Goal: Find specific page/section: Find specific page/section

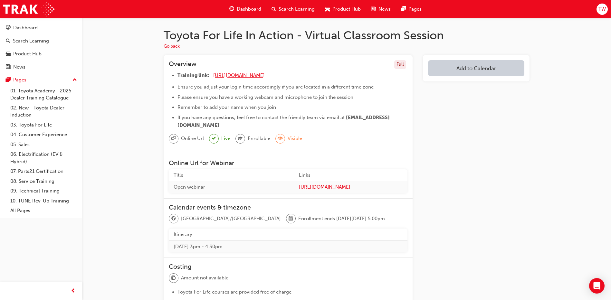
click at [248, 75] on span "[URL][DOMAIN_NAME]" at bounding box center [239, 75] width 52 height 6
